Goal: Find specific page/section: Find specific page/section

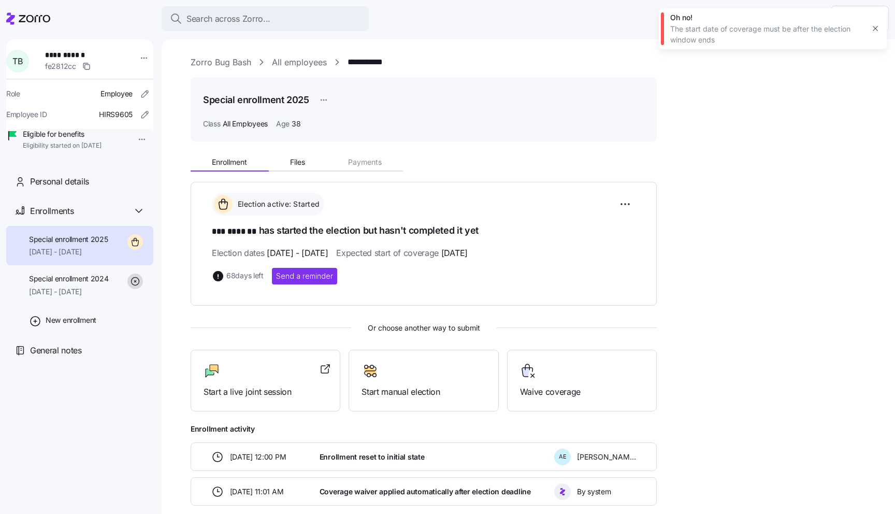
click at [28, 19] on icon at bounding box center [28, 18] width 44 height 12
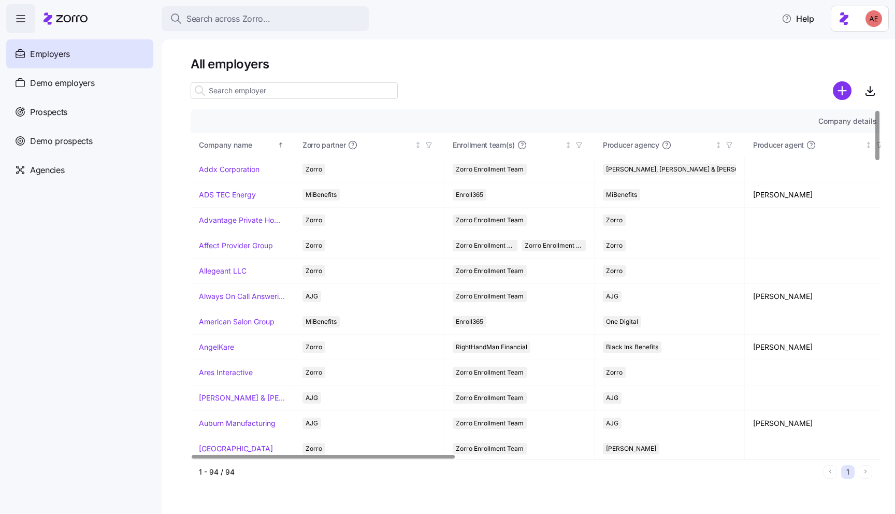
click at [226, 88] on input at bounding box center [294, 90] width 207 height 17
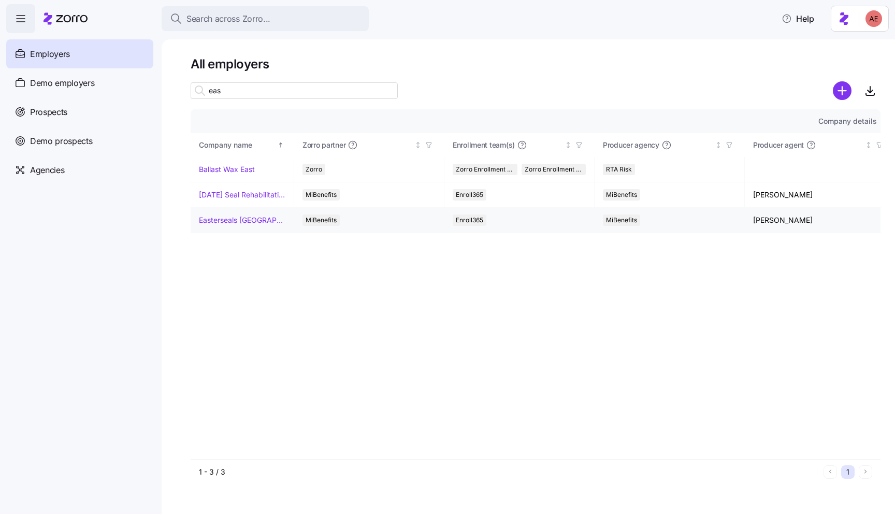
type input "eas"
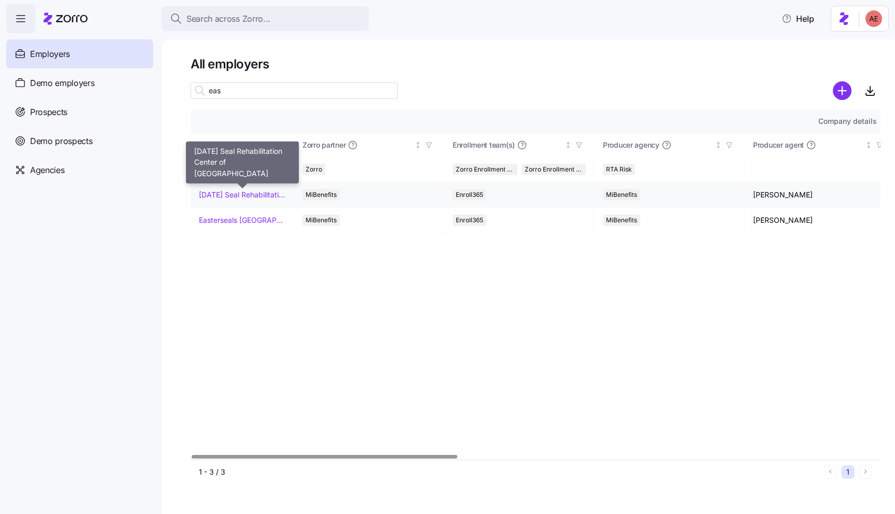
click at [244, 192] on link "Easter Seal Rehabilitation Center of Greater Waterbury" at bounding box center [242, 195] width 86 height 10
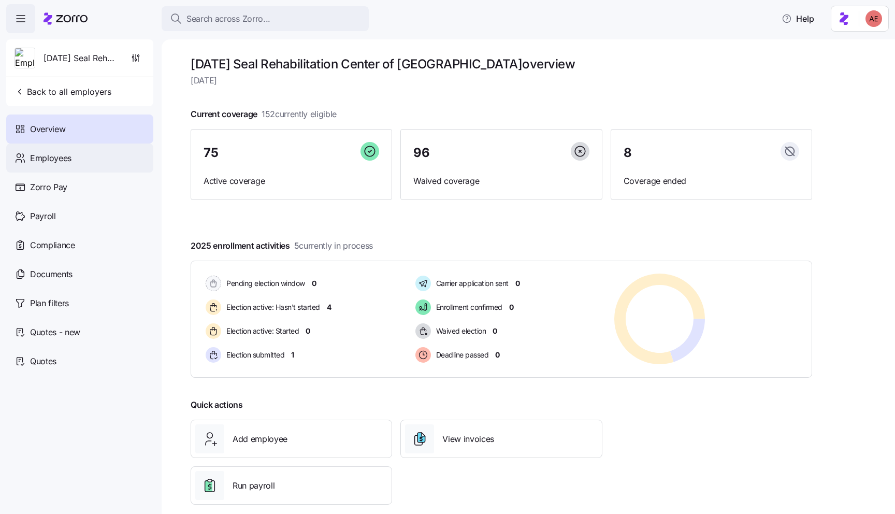
click at [82, 155] on div "Employees" at bounding box center [79, 157] width 147 height 29
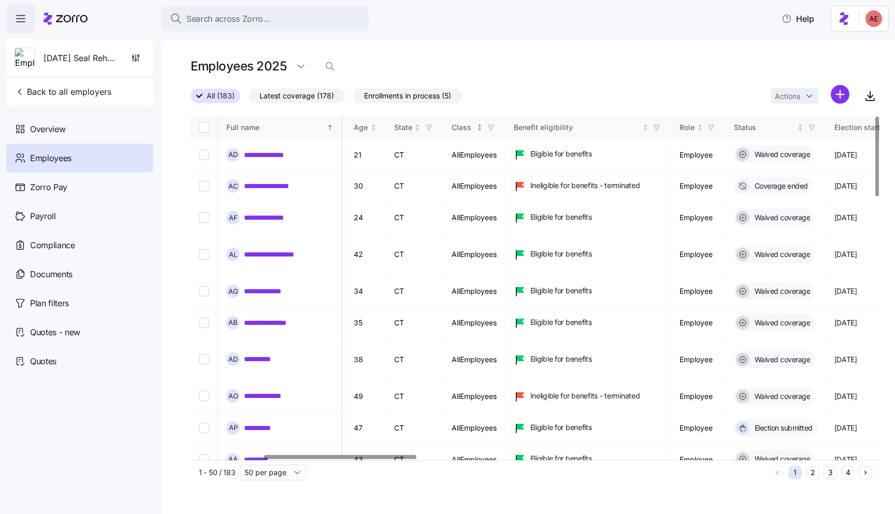
scroll to position [0, 350]
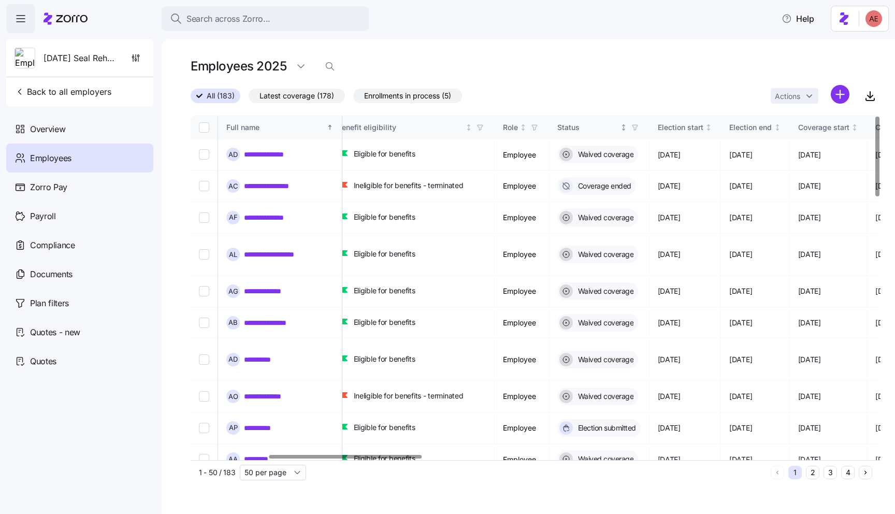
click at [639, 125] on icon "button" at bounding box center [634, 127] width 7 height 7
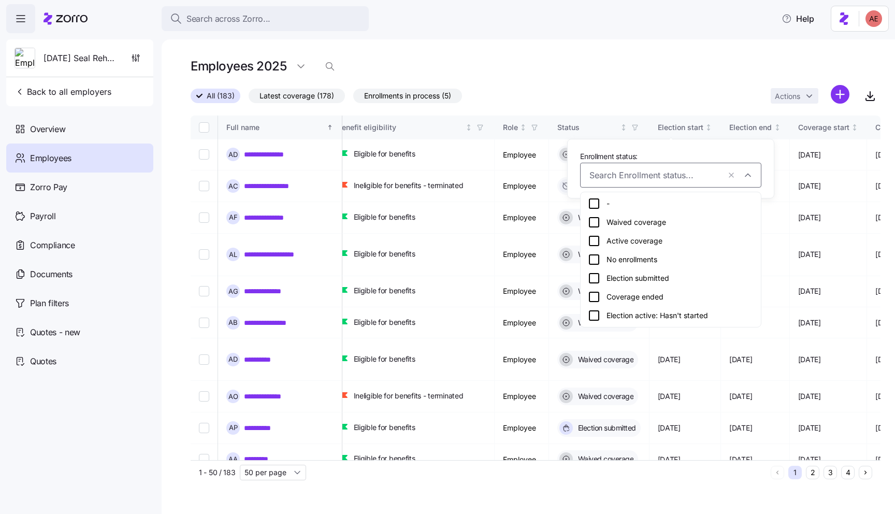
click at [593, 241] on icon at bounding box center [594, 241] width 12 height 12
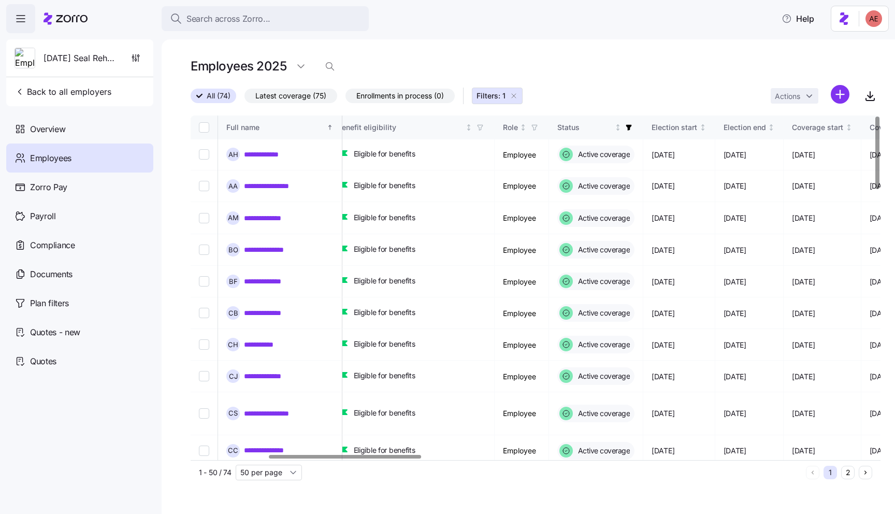
click at [548, 61] on div "Employees 2025" at bounding box center [536, 66] width 690 height 21
click at [302, 92] on span "Latest coverage (75)" at bounding box center [290, 95] width 71 height 13
click at [244, 98] on input "Latest coverage (75)" at bounding box center [244, 98] width 0 height 0
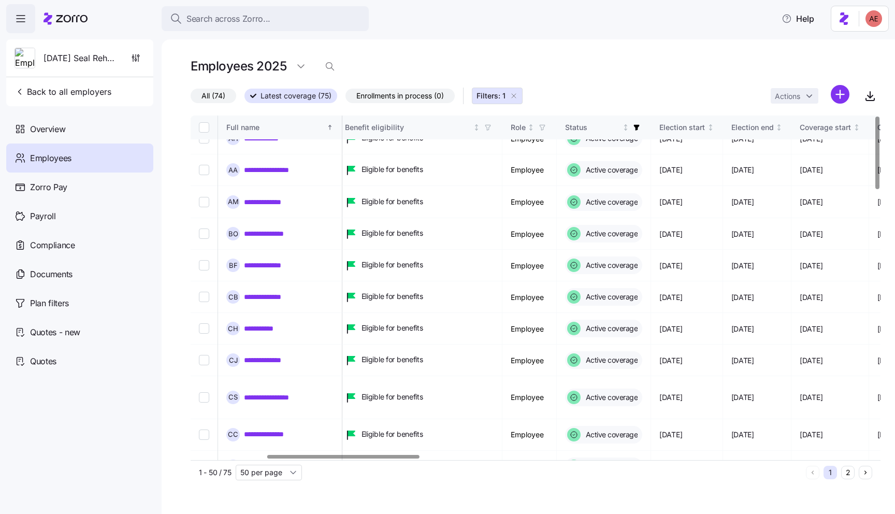
scroll to position [0, 342]
